Goal: Task Accomplishment & Management: Manage account settings

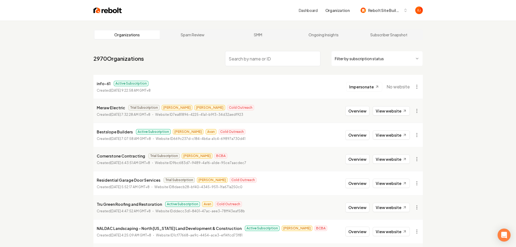
click at [241, 63] on input "search" at bounding box center [272, 58] width 95 height 15
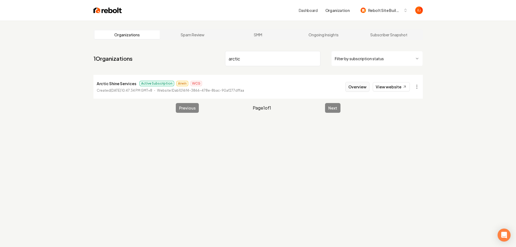
type input "arctic"
click at [354, 85] on button "Overview" at bounding box center [357, 87] width 24 height 10
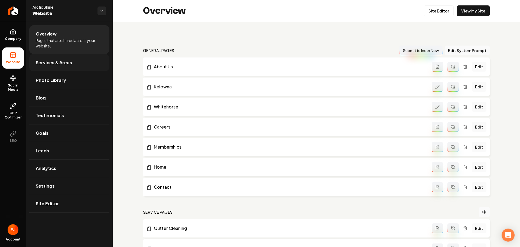
click at [67, 58] on link "Services & Areas" at bounding box center [69, 62] width 80 height 17
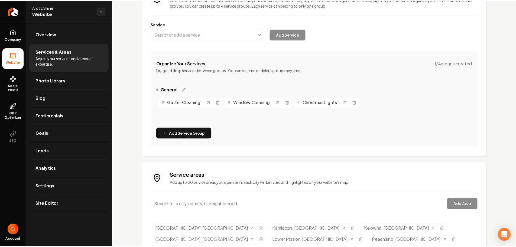
scroll to position [99, 0]
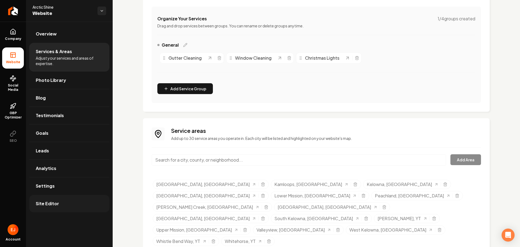
click at [53, 204] on span "Site Editor" at bounding box center [47, 203] width 23 height 6
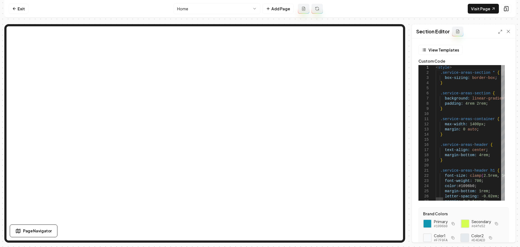
click at [501, 66] on div at bounding box center [503, 70] width 4 height 11
click at [18, 6] on link "Exit" at bounding box center [19, 9] width 20 height 10
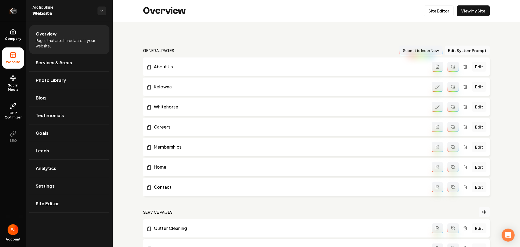
click at [17, 11] on icon "Return to dashboard" at bounding box center [13, 10] width 9 height 9
